Goal: Obtain resource: Download file/media

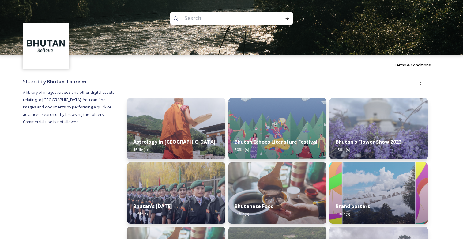
click at [221, 19] on input at bounding box center [223, 18] width 84 height 13
type input "haa"
click at [284, 17] on div "Run Search" at bounding box center [287, 18] width 11 height 11
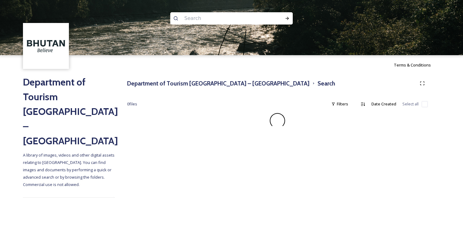
click at [195, 16] on input at bounding box center [223, 18] width 84 height 13
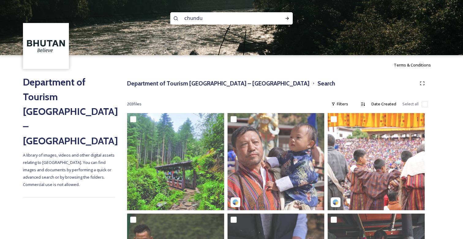
type input "chundu"
click at [266, 99] on div "203 file s Filters Date Created Select all" at bounding box center [277, 104] width 301 height 12
click at [229, 22] on input "chundu" at bounding box center [223, 18] width 84 height 13
click at [228, 22] on input "chundu" at bounding box center [223, 18] width 84 height 13
click at [287, 16] on icon at bounding box center [287, 18] width 5 height 5
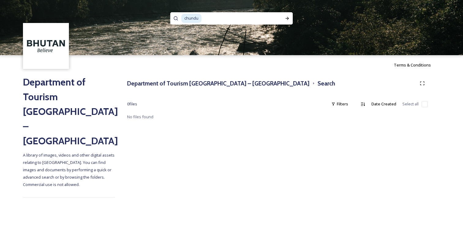
click at [240, 21] on input at bounding box center [238, 18] width 73 height 13
click at [281, 103] on div "0 file s Filters Date Created Select all" at bounding box center [277, 104] width 301 height 12
click at [258, 17] on input at bounding box center [238, 18] width 73 height 13
type input "c"
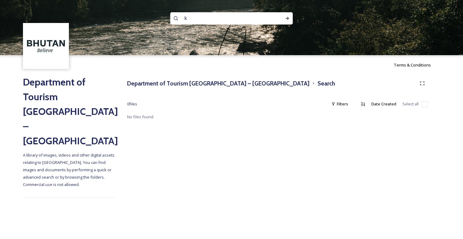
type input "k"
type input "meditation"
click at [289, 19] on div "Run Search" at bounding box center [287, 18] width 11 height 11
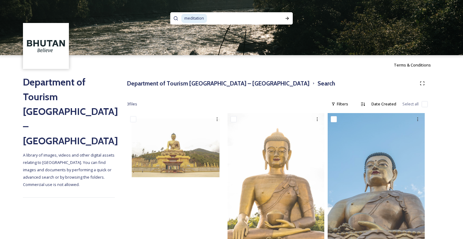
click at [222, 24] on input at bounding box center [242, 18] width 71 height 13
type input "m"
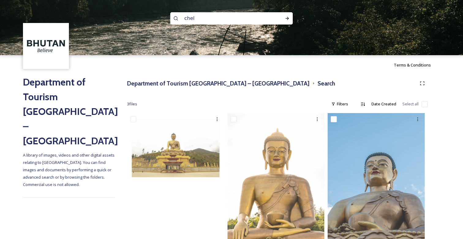
type input "chele"
click at [283, 16] on div "Run Search" at bounding box center [287, 18] width 11 height 11
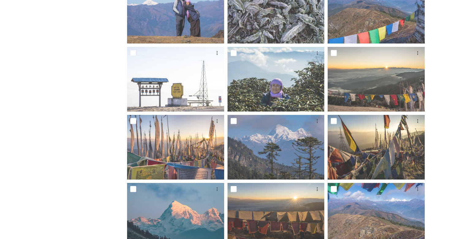
scroll to position [245, 0]
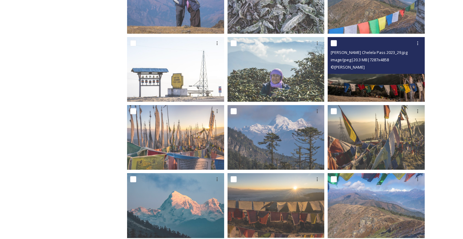
click at [335, 42] on input "checkbox" at bounding box center [333, 43] width 6 height 6
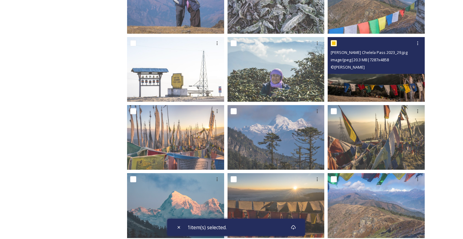
click at [335, 42] on input "checkbox" at bounding box center [333, 43] width 6 height 6
checkbox input "false"
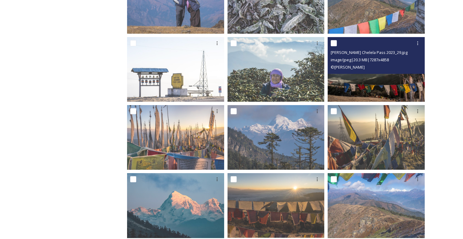
click at [386, 84] on img at bounding box center [375, 69] width 97 height 65
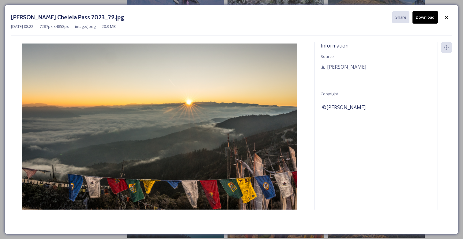
click at [424, 19] on button "Download" at bounding box center [424, 17] width 25 height 13
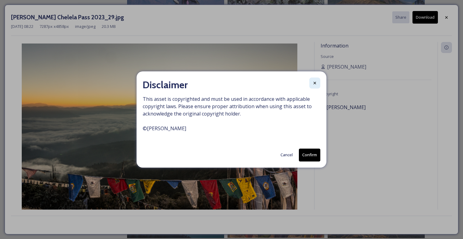
click at [318, 83] on div at bounding box center [314, 82] width 11 height 11
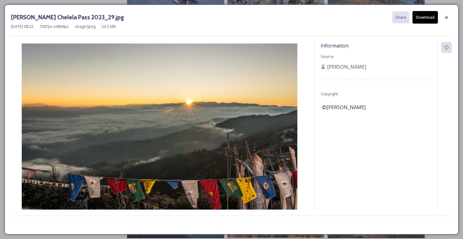
click at [423, 19] on button "Download" at bounding box center [424, 17] width 25 height 13
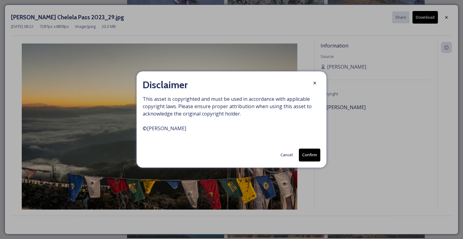
click at [312, 150] on button "Confirm" at bounding box center [309, 154] width 21 height 13
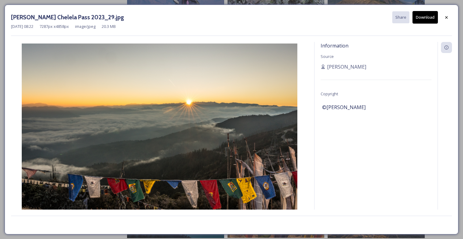
click at [428, 21] on button "Download" at bounding box center [424, 17] width 25 height 13
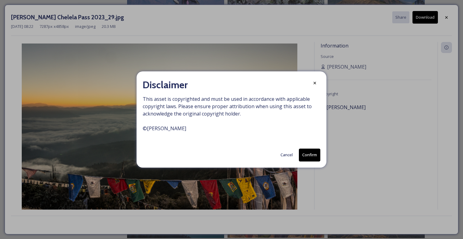
click at [315, 159] on button "Confirm" at bounding box center [309, 154] width 21 height 13
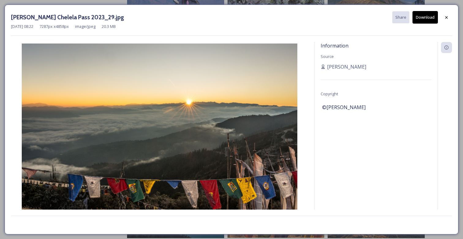
click at [448, 16] on icon at bounding box center [446, 17] width 5 height 5
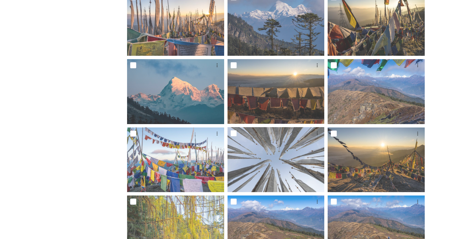
scroll to position [375, 0]
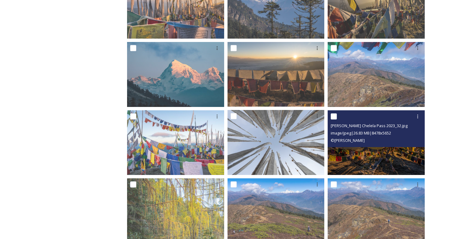
click at [387, 156] on img at bounding box center [375, 142] width 97 height 65
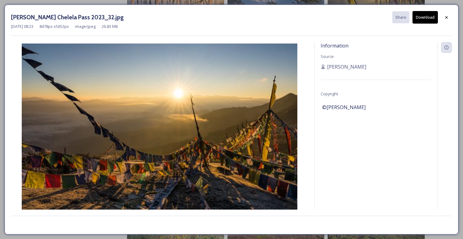
click at [423, 14] on button "Download" at bounding box center [424, 17] width 25 height 13
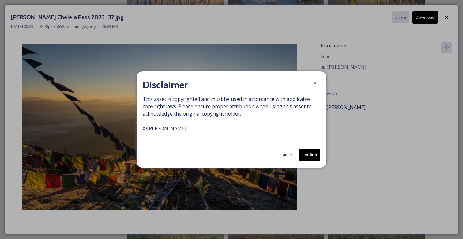
click at [307, 157] on button "Confirm" at bounding box center [309, 154] width 21 height 13
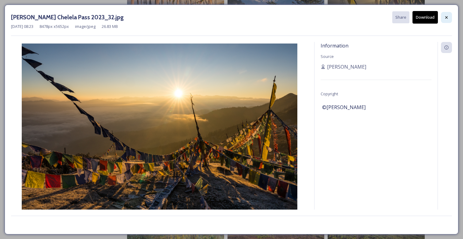
click at [447, 17] on icon at bounding box center [446, 17] width 5 height 5
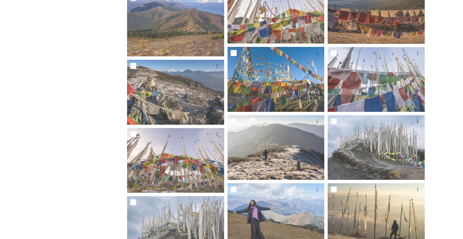
scroll to position [850, 0]
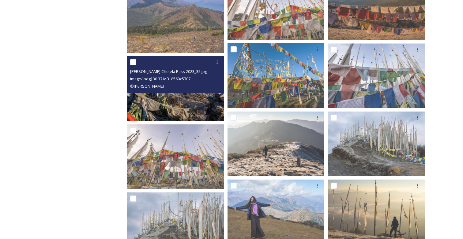
click at [134, 61] on input "checkbox" at bounding box center [133, 62] width 6 height 6
checkbox input "true"
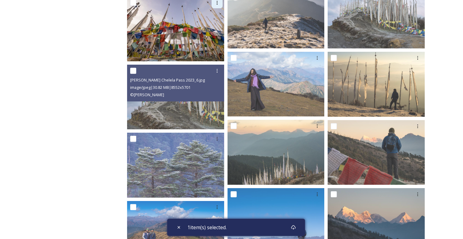
scroll to position [980, 0]
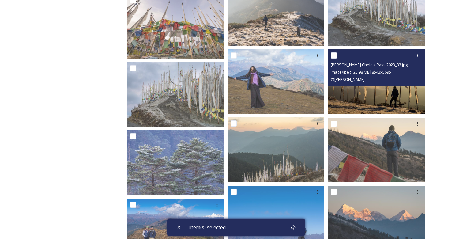
click at [333, 55] on input "checkbox" at bounding box center [333, 55] width 6 height 6
checkbox input "true"
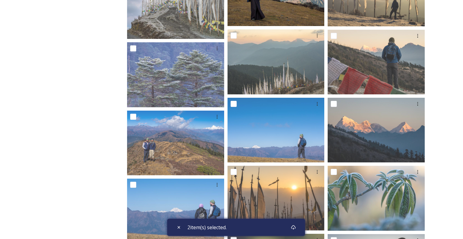
scroll to position [1071, 0]
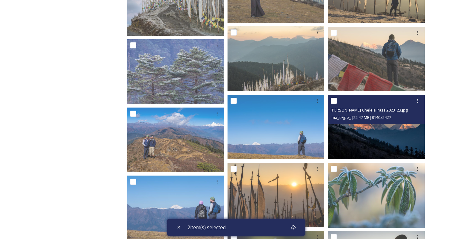
click at [335, 100] on input "checkbox" at bounding box center [333, 101] width 6 height 6
checkbox input "true"
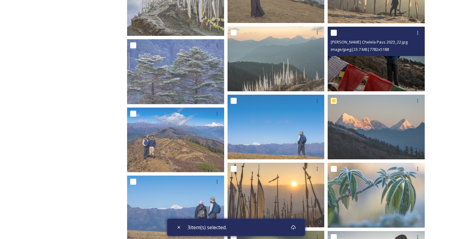
click at [333, 32] on input "checkbox" at bounding box center [333, 33] width 6 height 6
checkbox input "true"
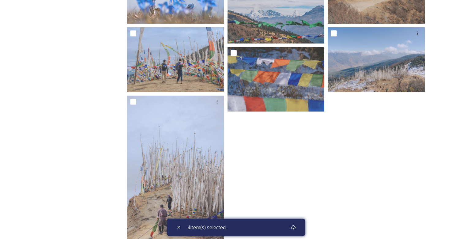
scroll to position [1490, 0]
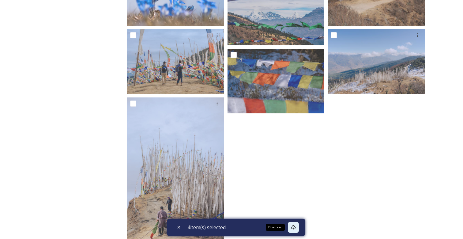
click at [298, 228] on div "Download" at bounding box center [293, 227] width 11 height 11
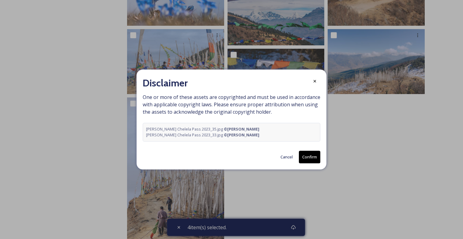
click at [311, 158] on button "Confirm" at bounding box center [309, 157] width 21 height 13
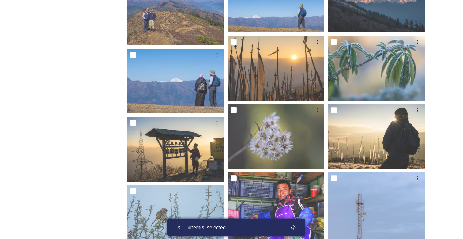
scroll to position [1194, 0]
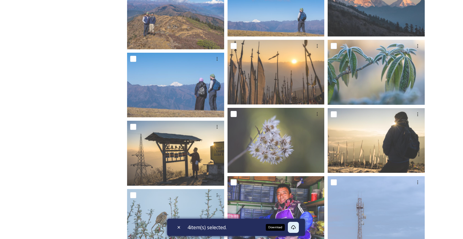
click at [296, 226] on icon at bounding box center [293, 227] width 5 height 5
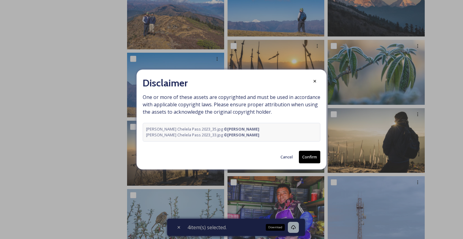
click at [308, 153] on button "Confirm" at bounding box center [309, 157] width 21 height 13
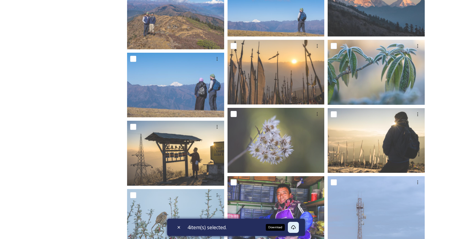
click at [296, 227] on icon at bounding box center [293, 227] width 5 height 5
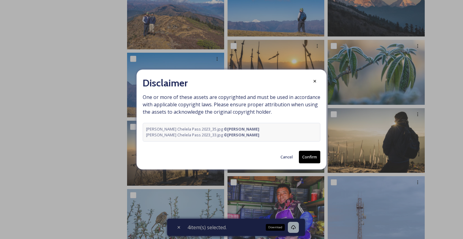
click at [307, 160] on button "Confirm" at bounding box center [309, 157] width 21 height 13
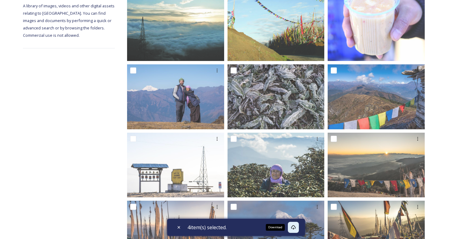
scroll to position [0, 0]
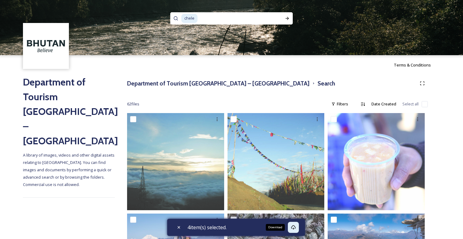
click at [213, 20] on input at bounding box center [236, 18] width 76 height 13
type input "c"
paste input "[DEMOGRAPHIC_DATA]"
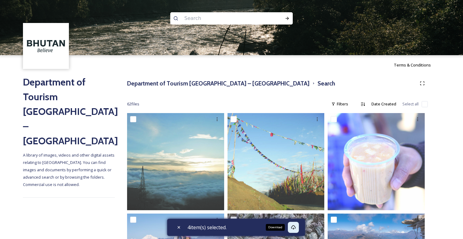
type input "[DEMOGRAPHIC_DATA]"
click at [288, 19] on icon at bounding box center [287, 18] width 3 height 3
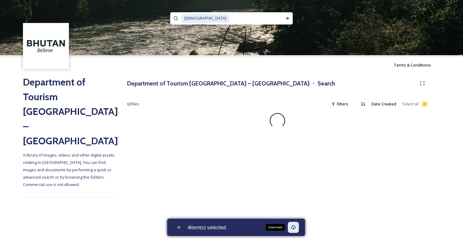
checkbox input "false"
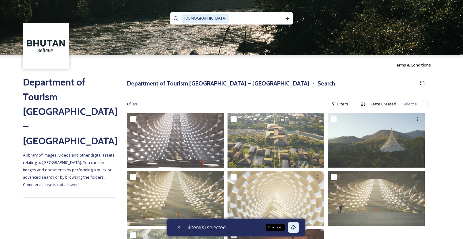
click at [230, 17] on input at bounding box center [256, 18] width 52 height 13
type input "V"
type input "GNH"
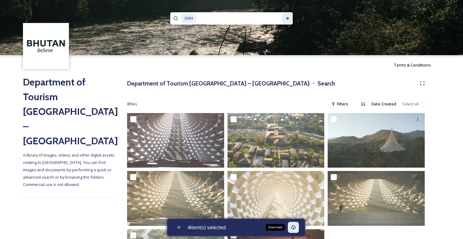
click at [287, 20] on icon at bounding box center [287, 18] width 3 height 3
checkbox input "true"
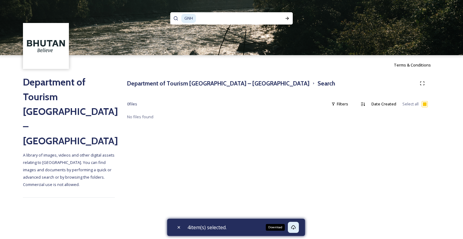
click at [228, 18] on input at bounding box center [234, 18] width 76 height 13
type input "G"
type input "happiness"
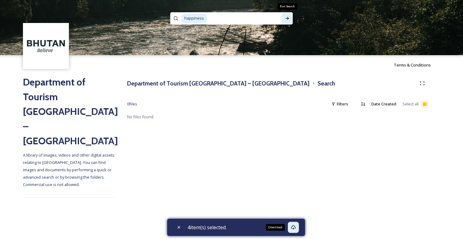
click at [288, 16] on icon at bounding box center [287, 18] width 5 height 5
checkbox input "false"
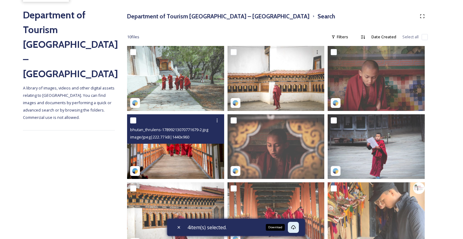
scroll to position [58, 0]
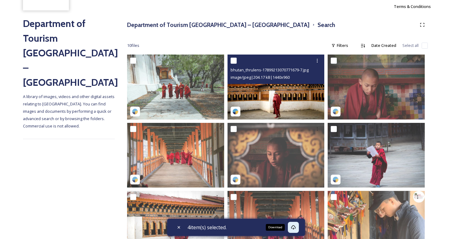
click at [235, 60] on input "checkbox" at bounding box center [233, 61] width 6 height 6
checkbox input "true"
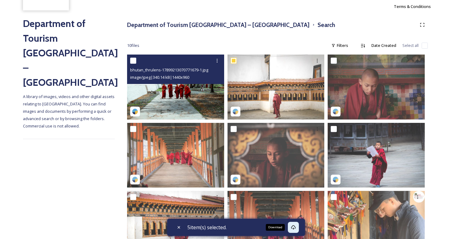
click at [134, 60] on input "checkbox" at bounding box center [133, 61] width 6 height 6
checkbox input "true"
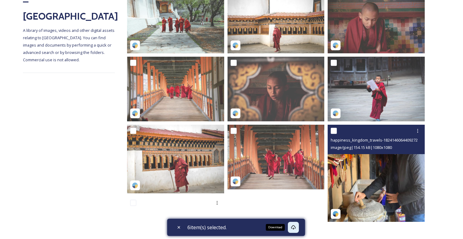
scroll to position [126, 0]
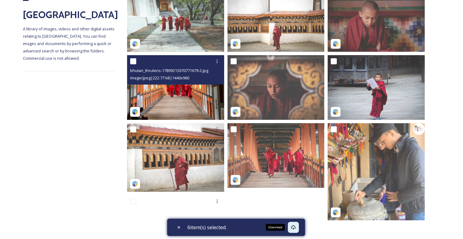
click at [133, 61] on input "checkbox" at bounding box center [133, 61] width 6 height 6
checkbox input "true"
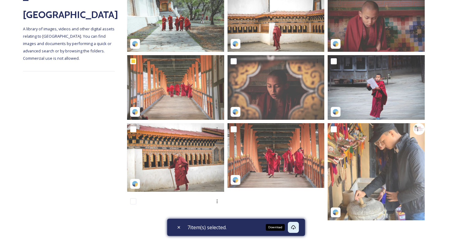
click at [279, 226] on div "Download" at bounding box center [275, 227] width 19 height 7
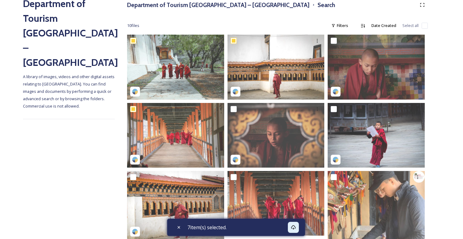
scroll to position [0, 0]
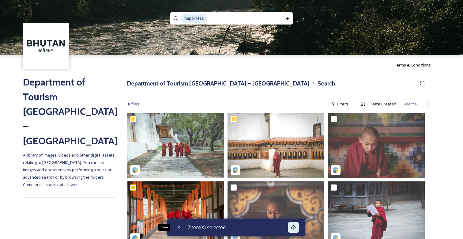
click at [179, 225] on icon at bounding box center [178, 227] width 5 height 5
checkbox input "false"
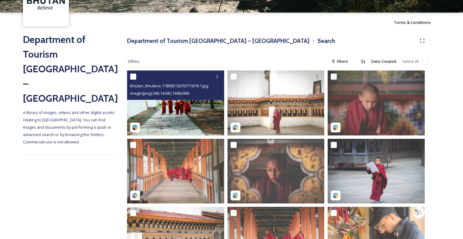
scroll to position [42, 0]
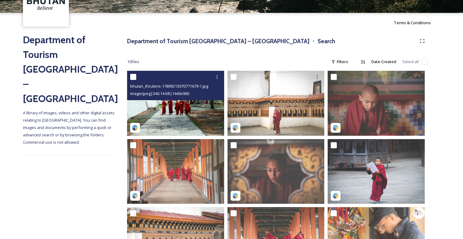
click at [133, 77] on input "checkbox" at bounding box center [133, 77] width 6 height 6
checkbox input "true"
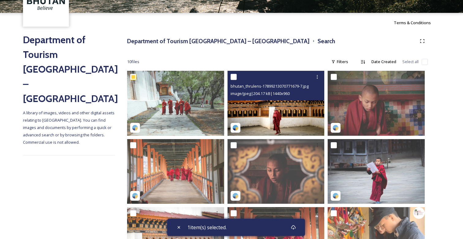
click at [237, 74] on div at bounding box center [276, 76] width 92 height 11
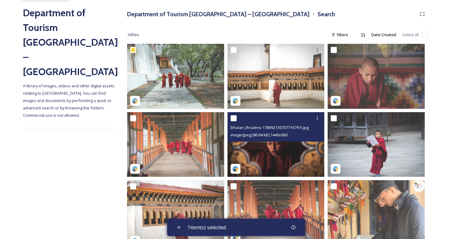
scroll to position [78, 0]
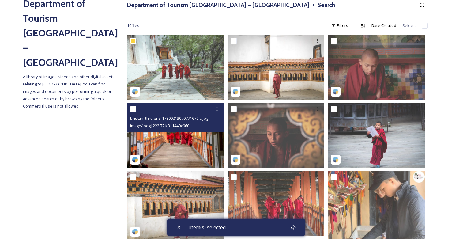
click at [132, 108] on input "checkbox" at bounding box center [133, 109] width 6 height 6
checkbox input "true"
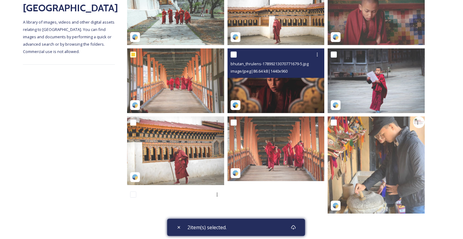
scroll to position [135, 0]
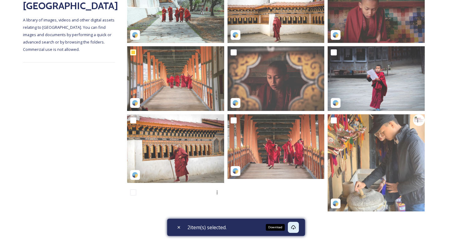
click at [293, 226] on icon at bounding box center [293, 227] width 5 height 5
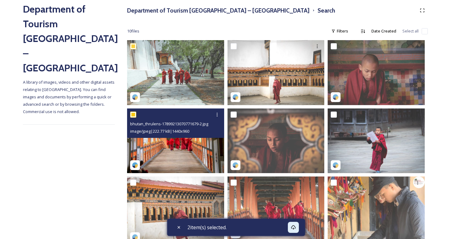
scroll to position [68, 0]
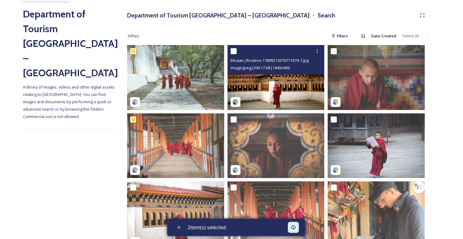
click at [236, 52] on input "checkbox" at bounding box center [233, 51] width 6 height 6
checkbox input "true"
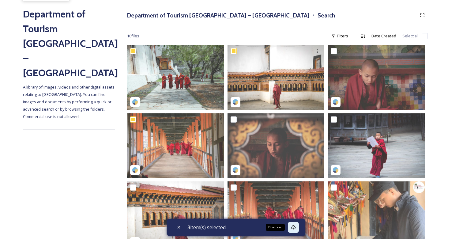
click at [297, 228] on div "Download" at bounding box center [293, 227] width 11 height 11
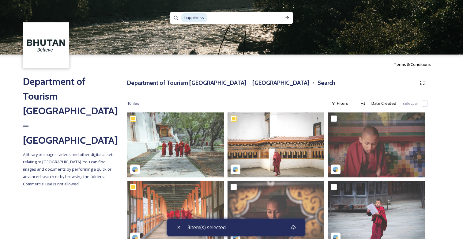
scroll to position [0, 0]
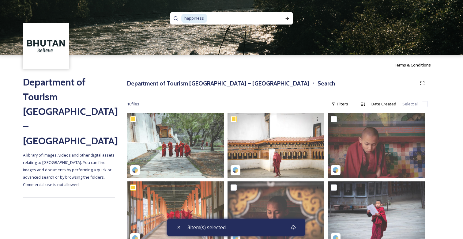
click at [218, 20] on input at bounding box center [242, 18] width 71 height 13
type input "h"
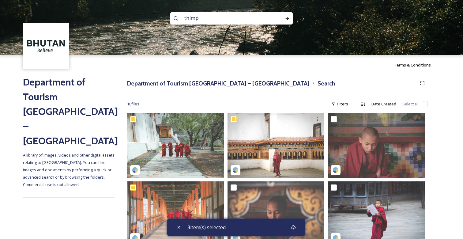
type input "thimpu"
click at [288, 16] on icon at bounding box center [287, 18] width 5 height 5
checkbox input "true"
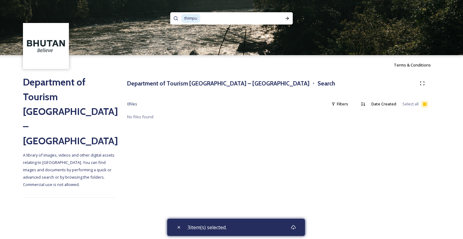
click at [194, 17] on span "thimpu" at bounding box center [190, 18] width 19 height 9
checkbox input "false"
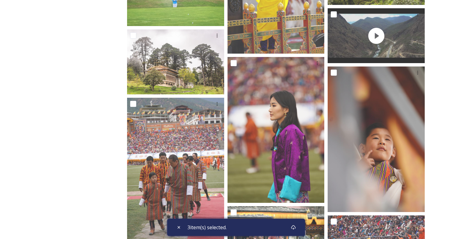
scroll to position [1664, 0]
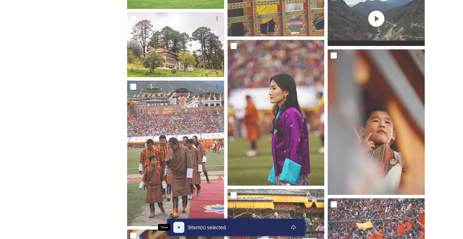
click at [175, 225] on div "Close" at bounding box center [178, 227] width 11 height 11
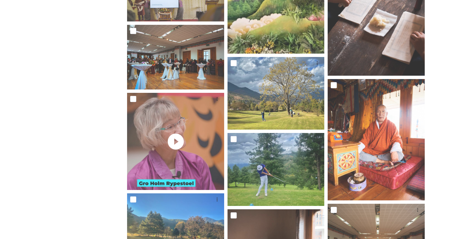
scroll to position [4302, 0]
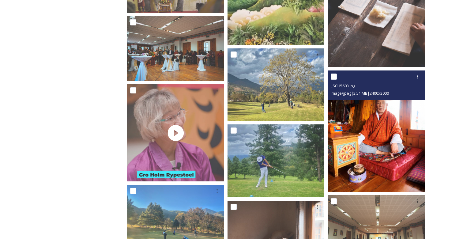
click at [333, 77] on input "checkbox" at bounding box center [333, 76] width 6 height 6
checkbox input "true"
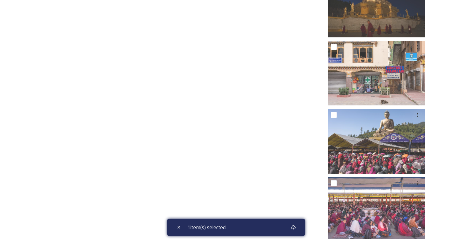
scroll to position [8488, 0]
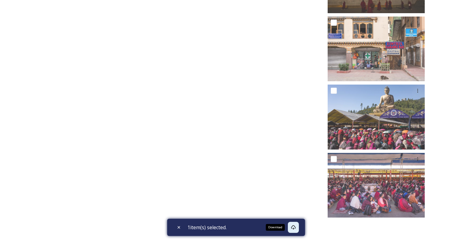
click at [293, 225] on icon at bounding box center [293, 227] width 5 height 5
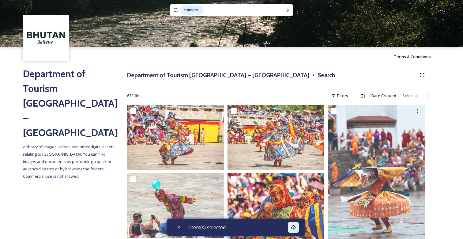
scroll to position [7, 0]
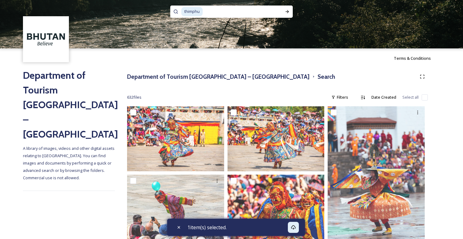
click at [237, 10] on input at bounding box center [239, 11] width 73 height 13
click at [210, 10] on input at bounding box center [239, 11] width 73 height 13
type input "t"
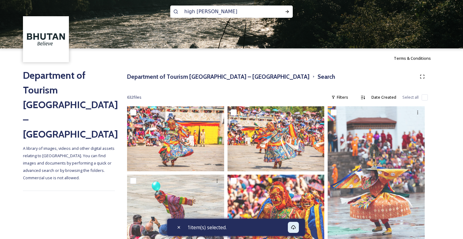
type input "high lama"
checkbox input "true"
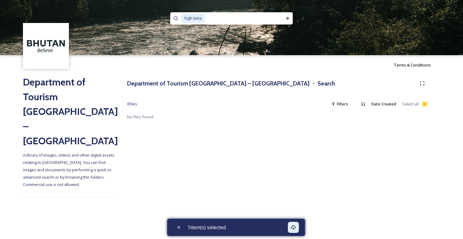
click at [210, 19] on input at bounding box center [241, 18] width 72 height 13
type input "h"
type input "babesa"
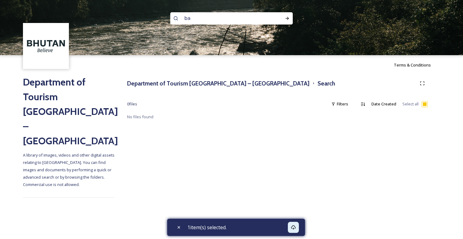
type input "b"
type input "takin"
checkbox input "false"
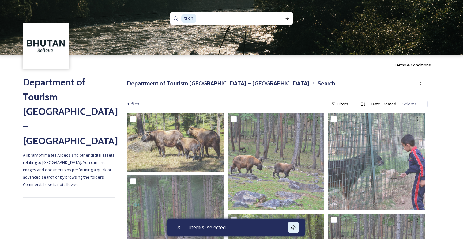
click at [206, 18] on input at bounding box center [235, 18] width 76 height 13
type input "t"
type input "HOENTAY"
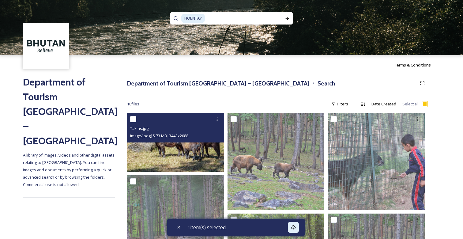
checkbox input "true"
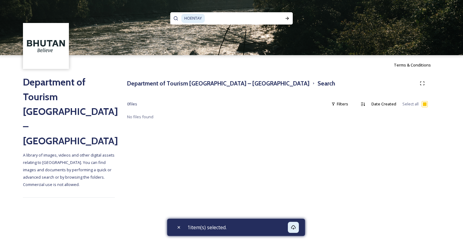
click at [219, 14] on input at bounding box center [241, 18] width 72 height 13
type input "H"
type input "neyphu"
click at [54, 47] on img at bounding box center [46, 46] width 44 height 44
click at [160, 82] on h3 "Department of Tourism [GEOGRAPHIC_DATA] – [GEOGRAPHIC_DATA]" at bounding box center [218, 83] width 182 height 9
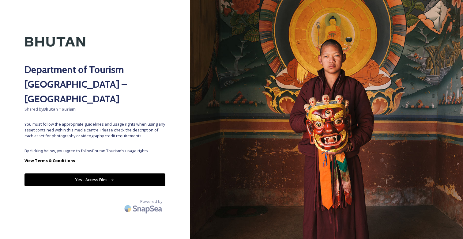
click at [124, 158] on div "Department of Tourism [GEOGRAPHIC_DATA] – Brand Centre Shared by Bhutan Tourism…" at bounding box center [95, 119] width 190 height 190
click at [117, 173] on button "Yes - Access Files" at bounding box center [94, 179] width 141 height 13
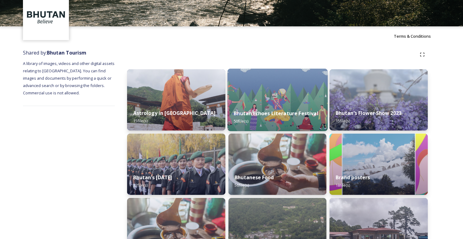
scroll to position [29, 0]
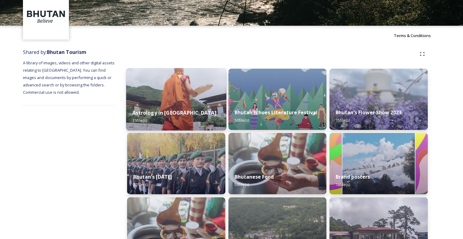
click at [182, 94] on img at bounding box center [176, 99] width 100 height 62
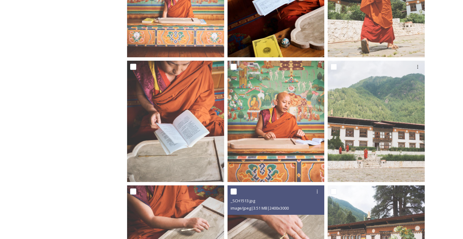
scroll to position [304, 0]
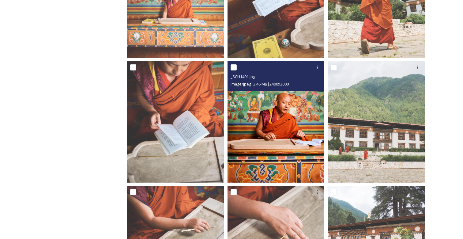
click at [233, 68] on input "checkbox" at bounding box center [233, 67] width 6 height 6
checkbox input "true"
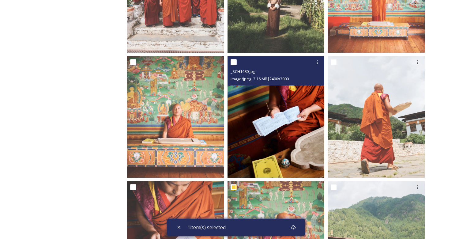
scroll to position [180, 0]
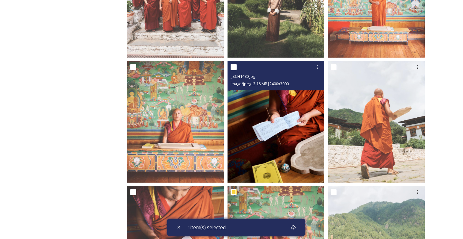
click at [235, 67] on input "checkbox" at bounding box center [233, 67] width 6 height 6
checkbox input "true"
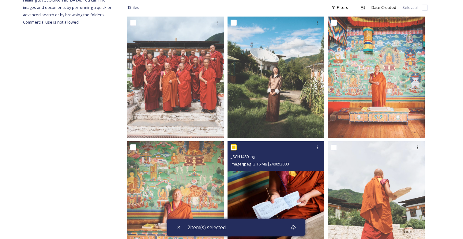
scroll to position [92, 0]
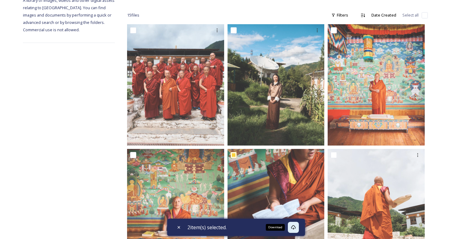
click at [294, 227] on icon at bounding box center [293, 227] width 5 height 5
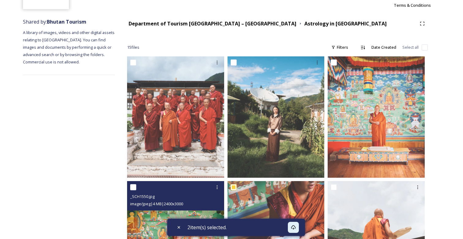
scroll to position [0, 0]
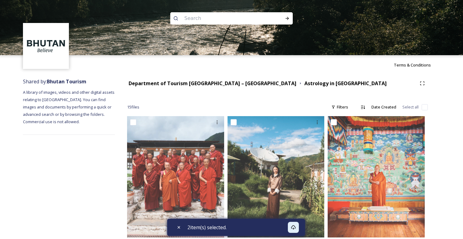
click at [212, 87] on div "Department of Tourism [GEOGRAPHIC_DATA] – [GEOGRAPHIC_DATA]" at bounding box center [213, 84] width 168 height 8
click at [212, 79] on div "Department of Tourism [GEOGRAPHIC_DATA] – Brand Centre Astrology in [GEOGRAPHIC…" at bounding box center [277, 83] width 301 height 11
click at [211, 80] on strong "Department of Tourism [GEOGRAPHIC_DATA] – [GEOGRAPHIC_DATA]" at bounding box center [213, 83] width 168 height 7
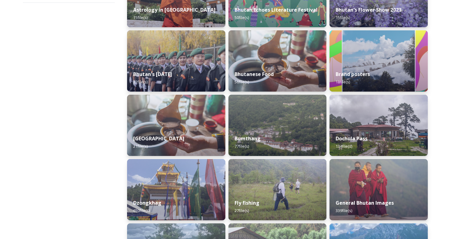
scroll to position [155, 0]
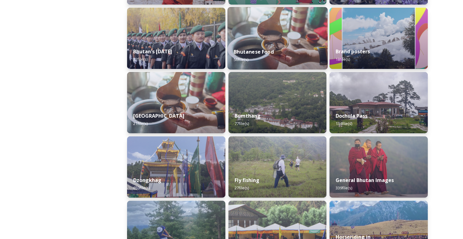
click at [274, 36] on img at bounding box center [277, 38] width 100 height 62
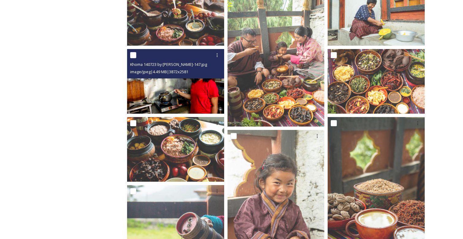
scroll to position [216, 0]
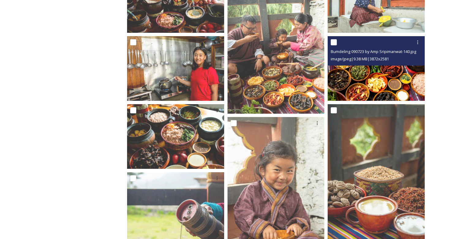
click at [334, 43] on input "checkbox" at bounding box center [333, 42] width 6 height 6
checkbox input "true"
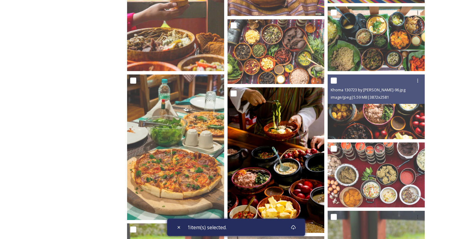
scroll to position [481, 0]
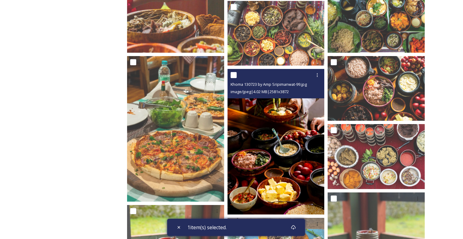
click at [235, 75] on input "checkbox" at bounding box center [233, 75] width 6 height 6
checkbox input "true"
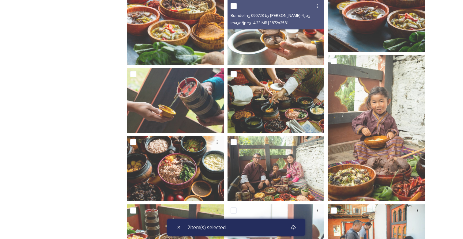
scroll to position [769, 0]
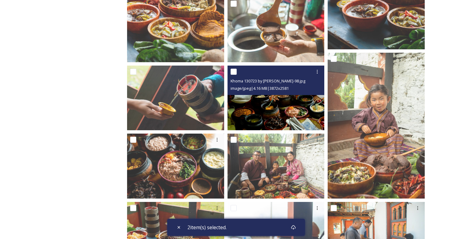
click at [233, 70] on input "checkbox" at bounding box center [233, 72] width 6 height 6
checkbox input "true"
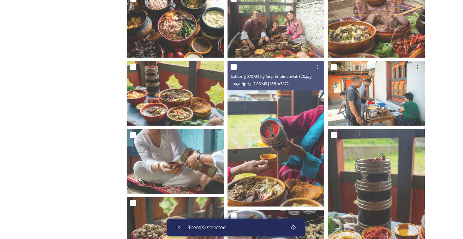
scroll to position [920, 0]
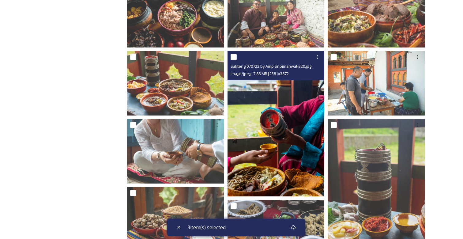
click at [234, 57] on input "checkbox" at bounding box center [233, 57] width 6 height 6
checkbox input "true"
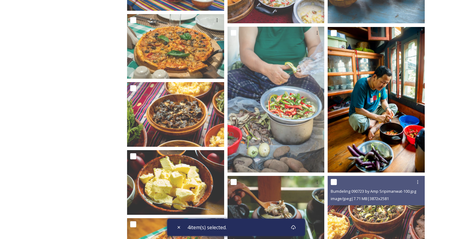
scroll to position [1150, 0]
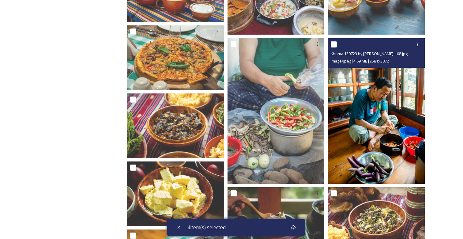
click at [334, 45] on input "checkbox" at bounding box center [333, 44] width 6 height 6
checkbox input "true"
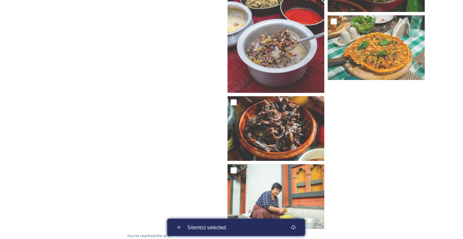
scroll to position [1665, 0]
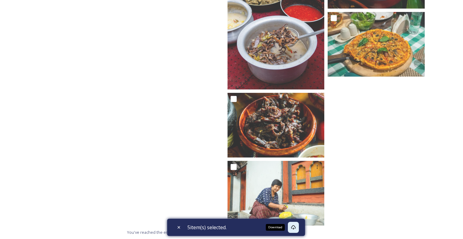
click at [295, 226] on icon at bounding box center [293, 227] width 5 height 5
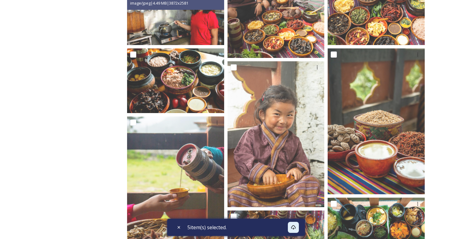
scroll to position [0, 0]
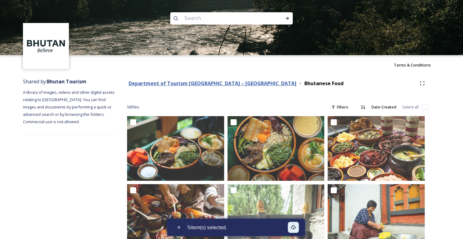
click at [218, 84] on strong "Department of Tourism [GEOGRAPHIC_DATA] – [GEOGRAPHIC_DATA]" at bounding box center [213, 83] width 168 height 7
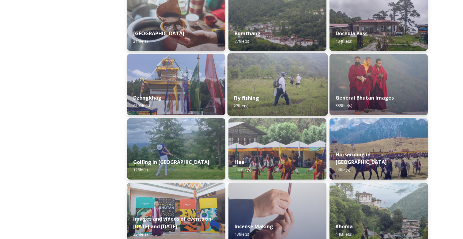
scroll to position [237, 0]
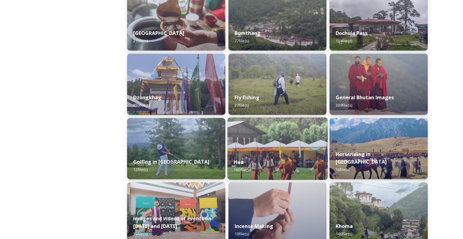
click at [267, 147] on img at bounding box center [277, 148] width 100 height 62
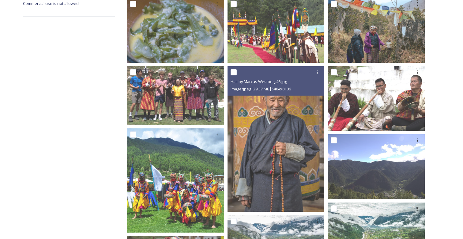
scroll to position [123, 0]
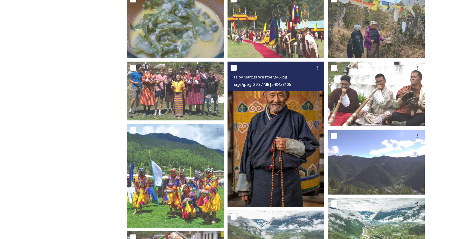
click at [234, 68] on input "checkbox" at bounding box center [233, 68] width 6 height 6
checkbox input "true"
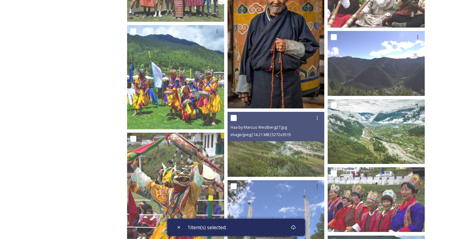
scroll to position [228, 0]
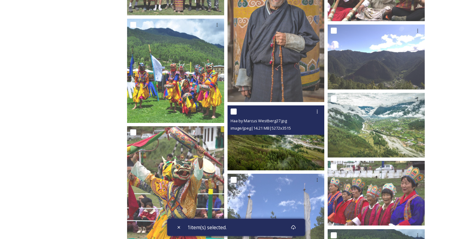
click at [234, 111] on input "checkbox" at bounding box center [233, 111] width 6 height 6
checkbox input "true"
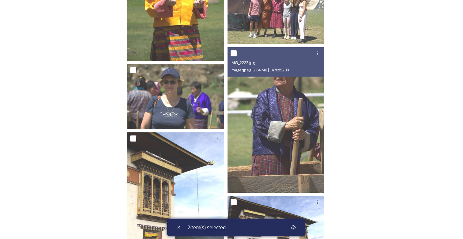
scroll to position [4728, 0]
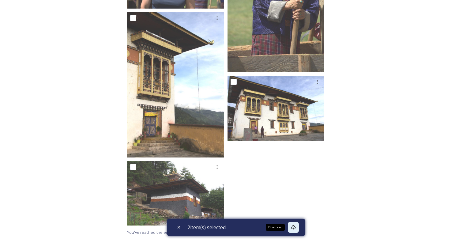
click at [293, 229] on icon at bounding box center [293, 227] width 5 height 5
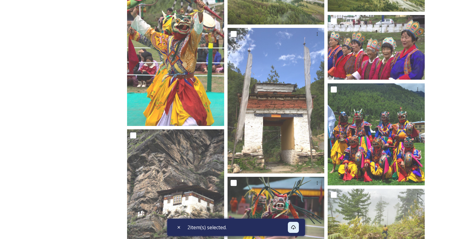
scroll to position [0, 0]
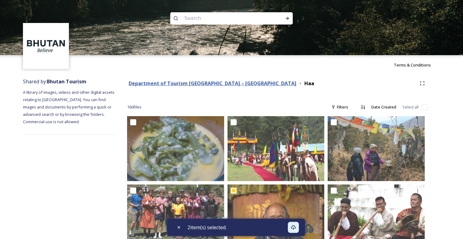
click at [200, 84] on strong "Department of Tourism [GEOGRAPHIC_DATA] – [GEOGRAPHIC_DATA]" at bounding box center [213, 83] width 168 height 7
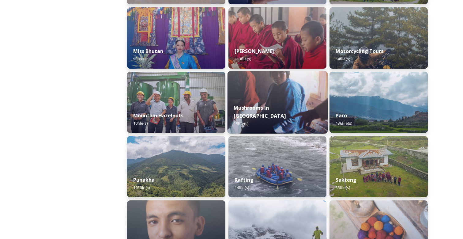
scroll to position [476, 0]
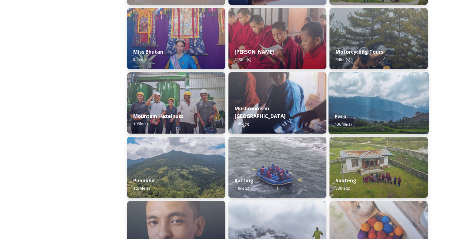
click at [377, 105] on img at bounding box center [378, 103] width 100 height 62
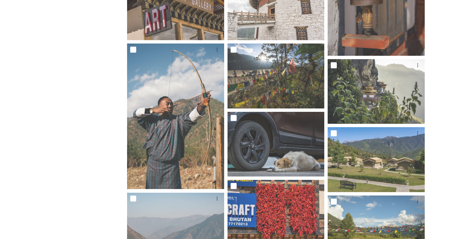
scroll to position [1350, 0]
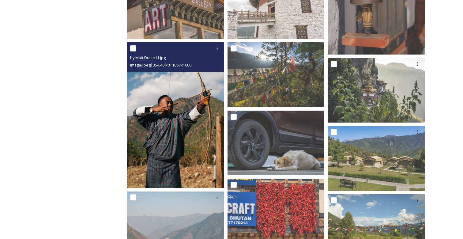
click at [132, 49] on input "checkbox" at bounding box center [133, 48] width 6 height 6
checkbox input "true"
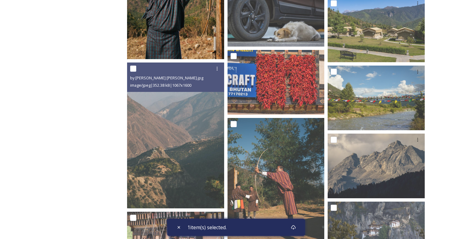
scroll to position [1485, 0]
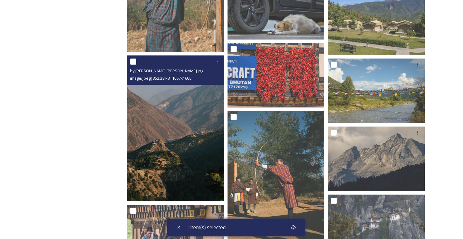
click at [133, 62] on input "checkbox" at bounding box center [133, 61] width 6 height 6
checkbox input "true"
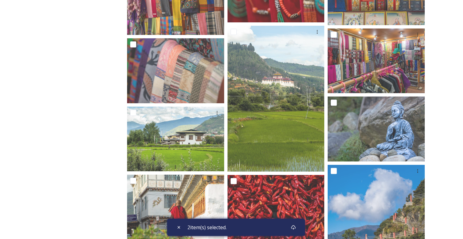
scroll to position [1992, 0]
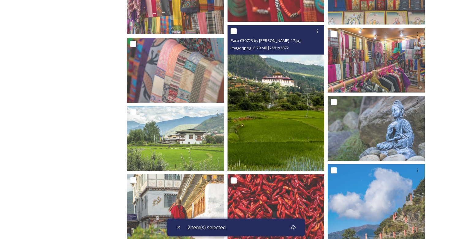
click at [236, 31] on input "checkbox" at bounding box center [233, 31] width 6 height 6
checkbox input "true"
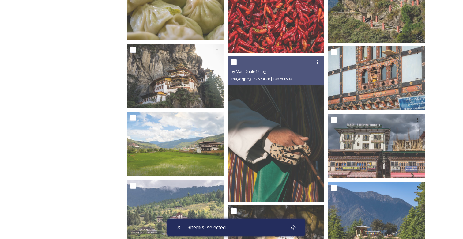
scroll to position [2270, 0]
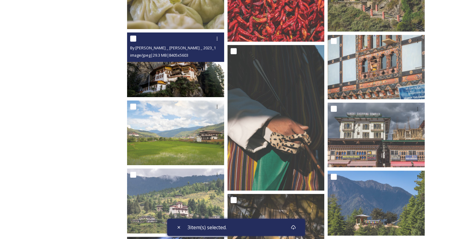
click at [135, 39] on input "checkbox" at bounding box center [133, 38] width 6 height 6
checkbox input "true"
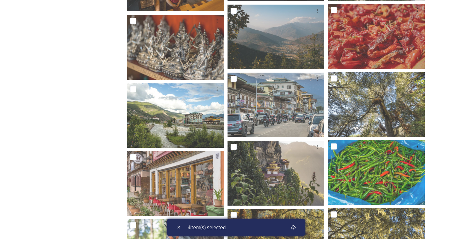
scroll to position [2970, 0]
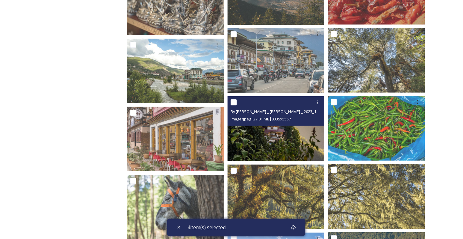
click at [233, 103] on input "checkbox" at bounding box center [233, 102] width 6 height 6
checkbox input "true"
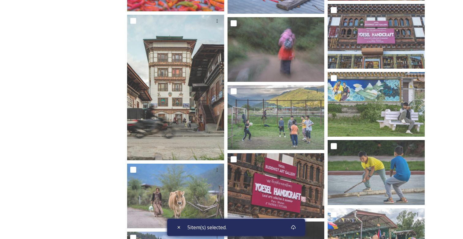
scroll to position [3407, 0]
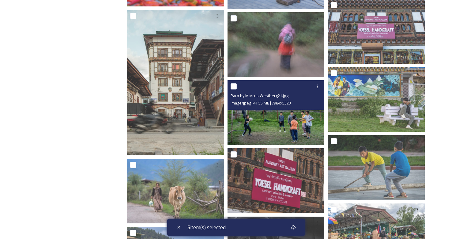
click at [233, 87] on input "checkbox" at bounding box center [233, 86] width 6 height 6
checkbox input "true"
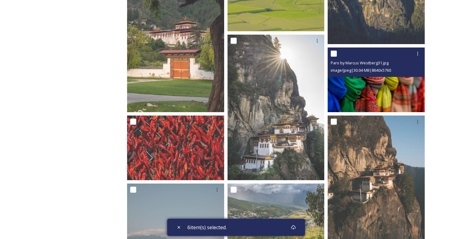
scroll to position [445, 0]
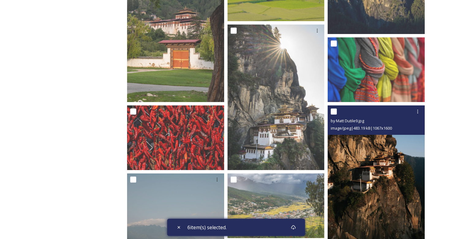
click at [337, 113] on div at bounding box center [376, 111] width 92 height 11
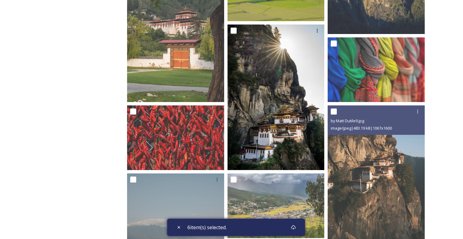
click at [272, 57] on img at bounding box center [275, 97] width 97 height 146
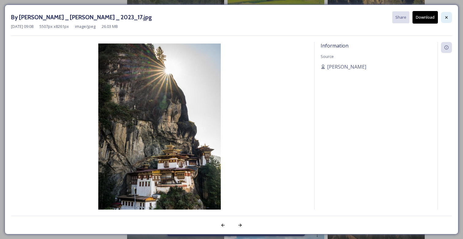
click at [447, 17] on icon at bounding box center [446, 17] width 5 height 5
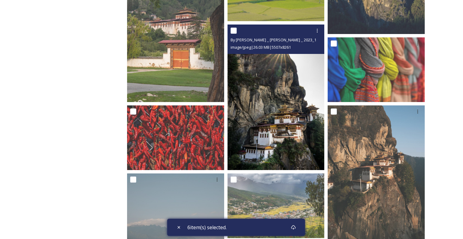
click at [232, 30] on input "checkbox" at bounding box center [233, 31] width 6 height 6
checkbox input "true"
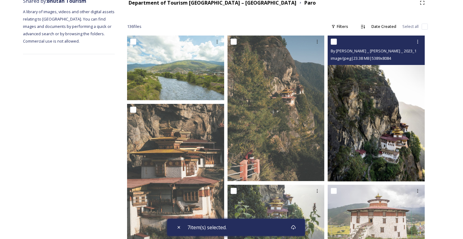
scroll to position [79, 0]
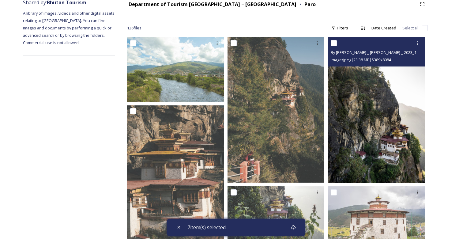
click at [334, 44] on input "checkbox" at bounding box center [333, 43] width 6 height 6
checkbox input "true"
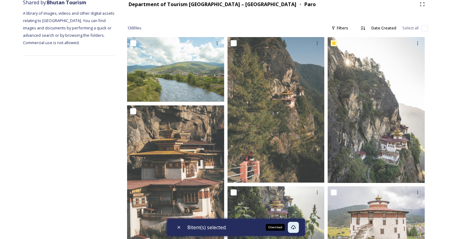
click at [296, 226] on icon at bounding box center [293, 227] width 5 height 5
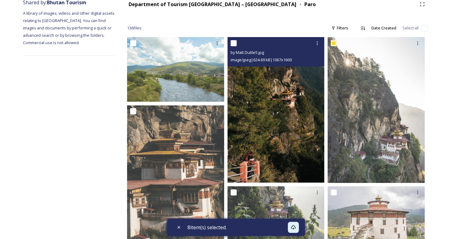
scroll to position [0, 0]
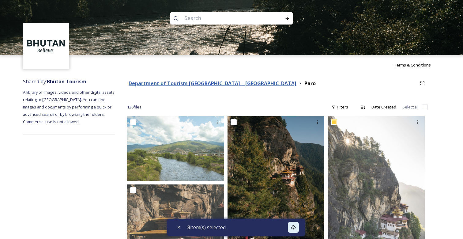
click at [224, 82] on strong "Department of Tourism [GEOGRAPHIC_DATA] – [GEOGRAPHIC_DATA]" at bounding box center [213, 83] width 168 height 7
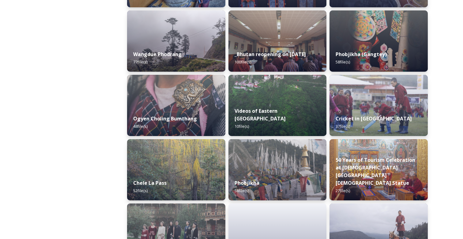
scroll to position [917, 0]
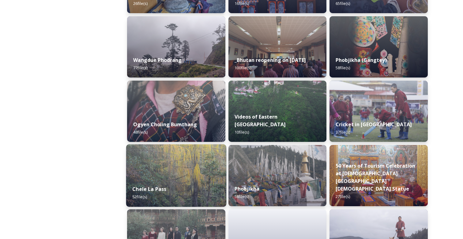
click at [174, 173] on img at bounding box center [176, 175] width 100 height 62
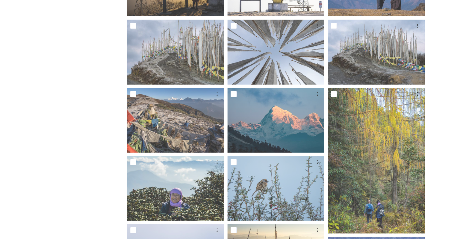
scroll to position [371, 0]
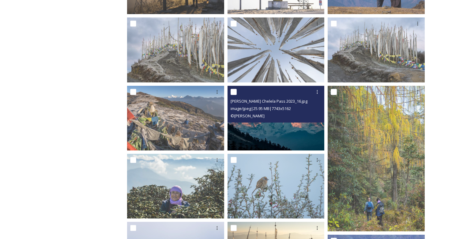
click at [261, 114] on span "© [PERSON_NAME]" at bounding box center [247, 116] width 34 height 6
click at [235, 91] on input "checkbox" at bounding box center [233, 92] width 6 height 6
checkbox input "true"
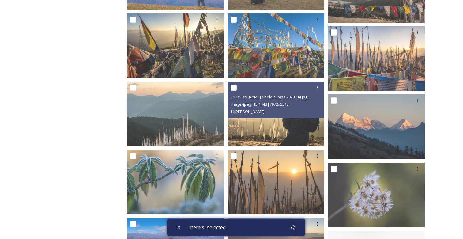
scroll to position [719, 0]
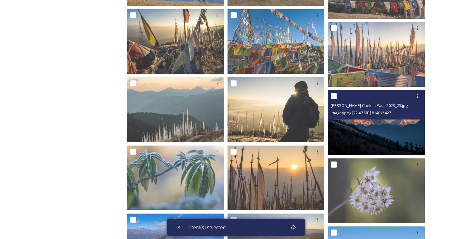
click at [334, 95] on input "checkbox" at bounding box center [333, 96] width 6 height 6
checkbox input "true"
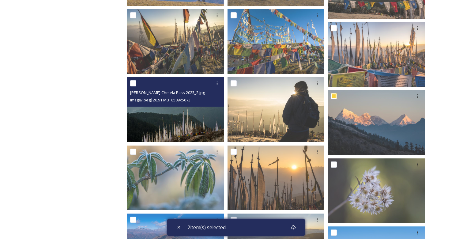
click at [131, 84] on input "checkbox" at bounding box center [133, 83] width 6 height 6
checkbox input "true"
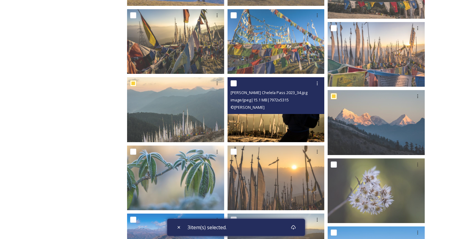
click at [233, 82] on input "checkbox" at bounding box center [233, 83] width 6 height 6
checkbox input "true"
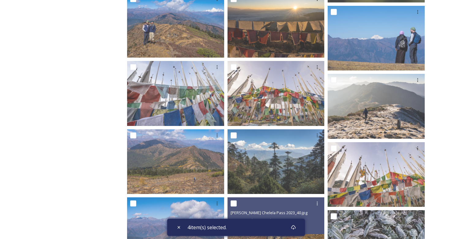
scroll to position [952, 0]
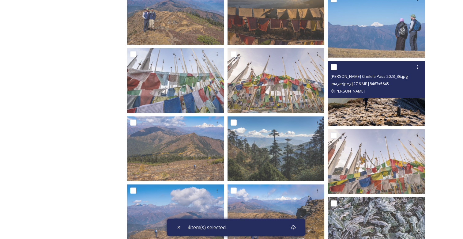
click at [335, 68] on input "checkbox" at bounding box center [333, 67] width 6 height 6
checkbox input "true"
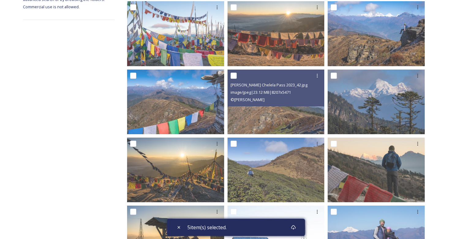
scroll to position [116, 0]
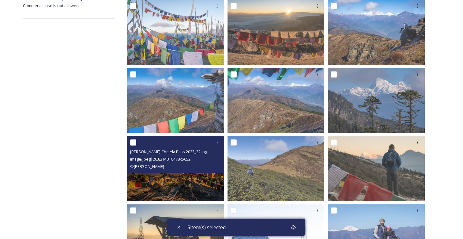
click at [133, 142] on input "checkbox" at bounding box center [133, 142] width 6 height 6
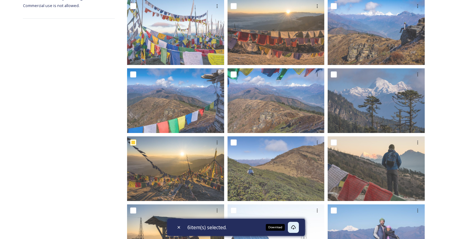
click at [296, 226] on icon at bounding box center [293, 227] width 5 height 5
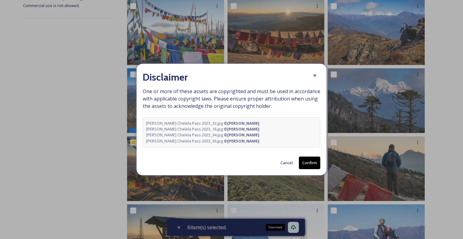
click at [307, 162] on button "Confirm" at bounding box center [309, 162] width 21 height 13
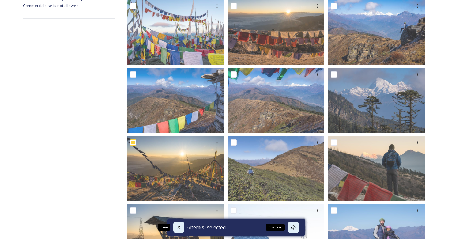
click at [178, 227] on icon at bounding box center [178, 227] width 5 height 5
checkbox input "false"
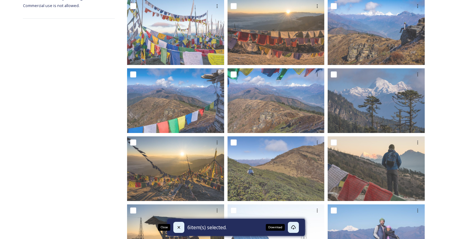
checkbox input "false"
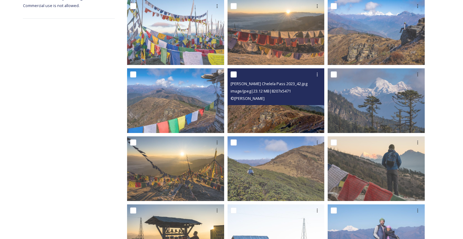
scroll to position [0, 0]
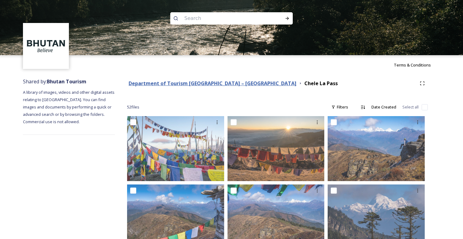
click at [228, 83] on strong "Department of Tourism [GEOGRAPHIC_DATA] – [GEOGRAPHIC_DATA]" at bounding box center [213, 83] width 168 height 7
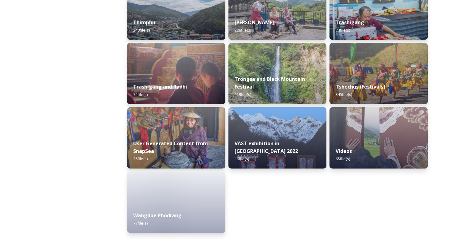
scroll to position [1019, 0]
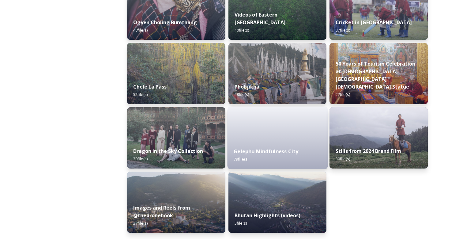
click at [270, 154] on strong "Gelephu Mindfulness City" at bounding box center [265, 151] width 65 height 7
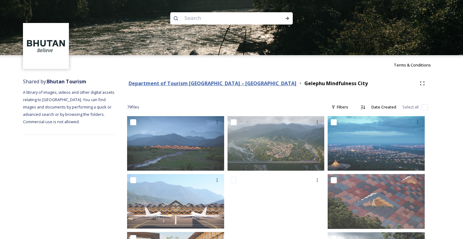
click at [226, 82] on strong "Department of Tourism [GEOGRAPHIC_DATA] – [GEOGRAPHIC_DATA]" at bounding box center [213, 83] width 168 height 7
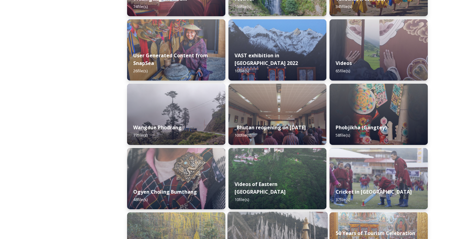
scroll to position [830, 0]
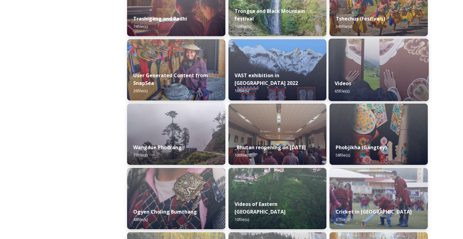
click at [374, 68] on img at bounding box center [378, 70] width 100 height 62
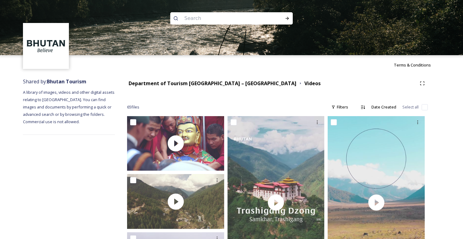
click at [220, 86] on div "Department of Tourism [GEOGRAPHIC_DATA] – [GEOGRAPHIC_DATA]" at bounding box center [213, 84] width 168 height 8
click at [219, 81] on strong "Department of Tourism [GEOGRAPHIC_DATA] – [GEOGRAPHIC_DATA]" at bounding box center [213, 83] width 168 height 7
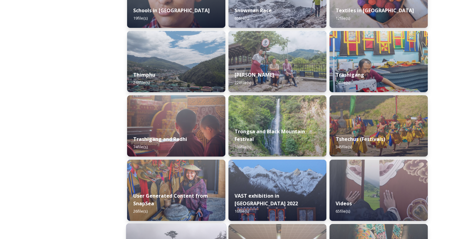
scroll to position [705, 0]
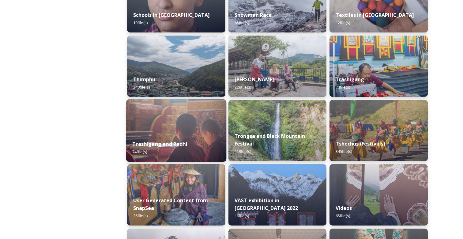
click at [185, 125] on img at bounding box center [176, 130] width 100 height 62
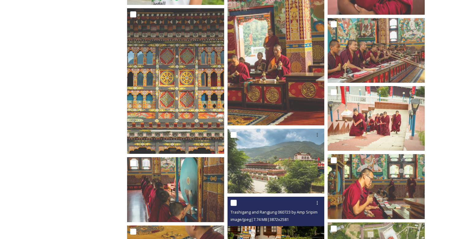
scroll to position [985, 0]
